Goal: Task Accomplishment & Management: Use online tool/utility

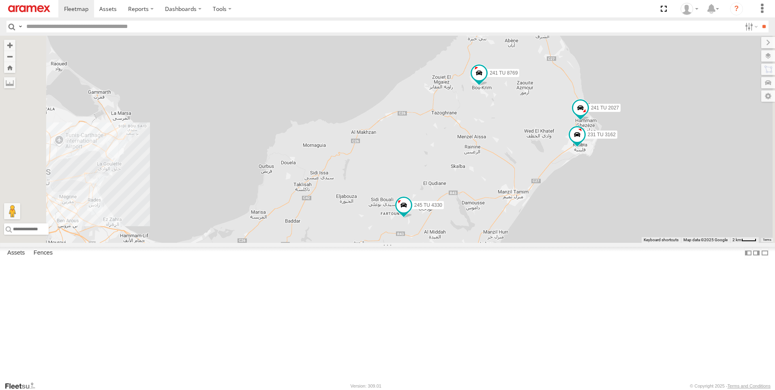
select select "**********"
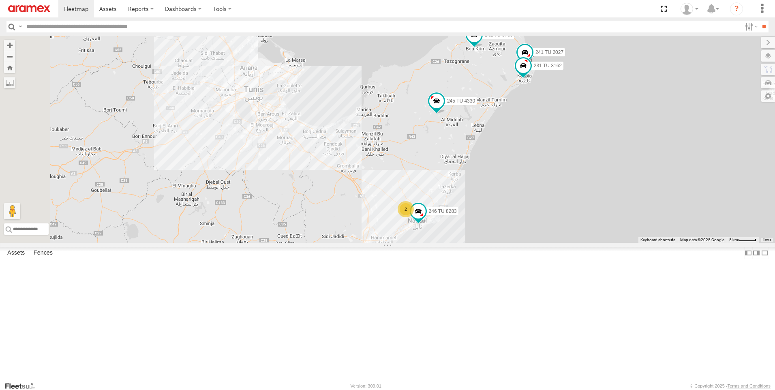
drag, startPoint x: 501, startPoint y: 294, endPoint x: 521, endPoint y: 212, distance: 84.4
click at [519, 206] on div "241 TU 2027 245 TU 4330 241 TU 8769 231 TU 3162 2 246 TU 8283" at bounding box center [387, 139] width 775 height 207
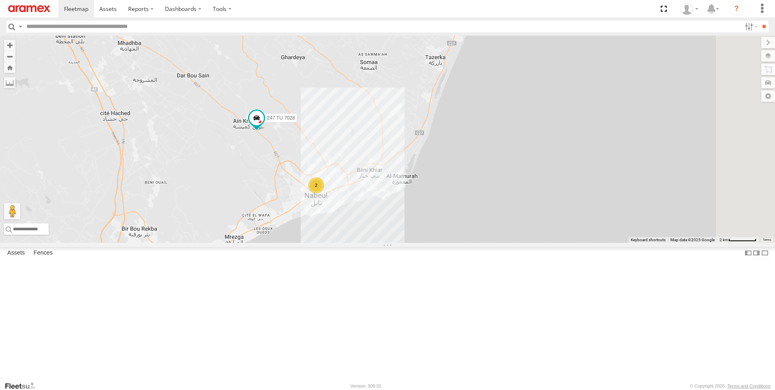
drag, startPoint x: 417, startPoint y: 240, endPoint x: 309, endPoint y: 251, distance: 108.8
click at [309, 243] on div "247 TU 7028 2" at bounding box center [387, 139] width 775 height 207
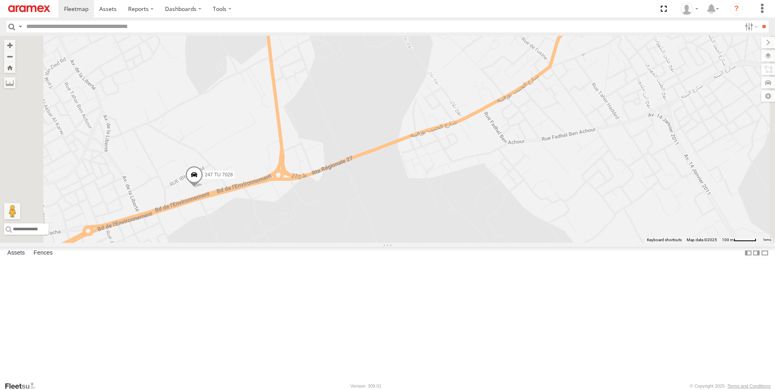
click at [203, 187] on span at bounding box center [194, 176] width 18 height 22
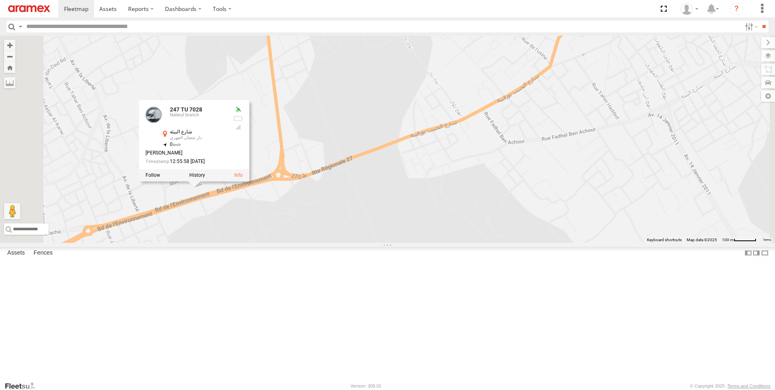
click at [372, 231] on div "247 TU 7028 247 [GEOGRAPHIC_DATA] , 10.75811 0 [PERSON_NAME] 12:55:58 [DATE]" at bounding box center [387, 139] width 775 height 207
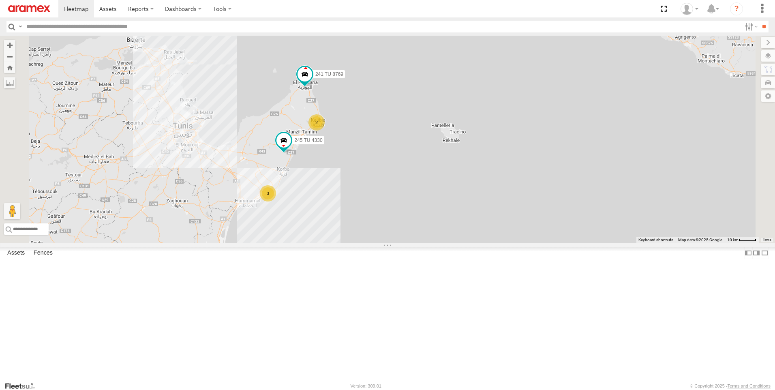
drag, startPoint x: 401, startPoint y: 219, endPoint x: 407, endPoint y: 255, distance: 37.3
click at [407, 243] on div "2 245 TU 4330 241 TU 8769 3" at bounding box center [387, 139] width 775 height 207
